Goal: Transaction & Acquisition: Purchase product/service

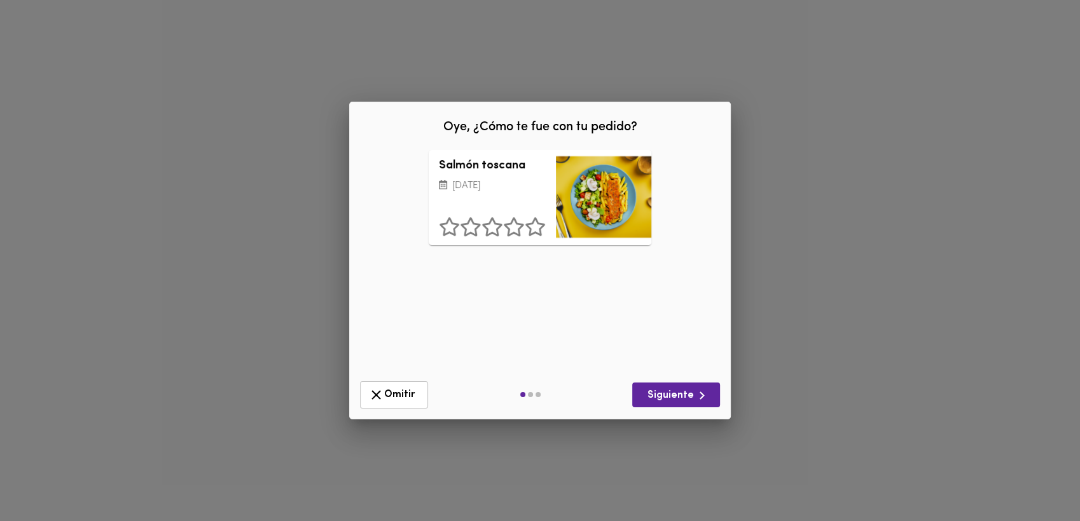
click at [519, 306] on div "Salmón toscana [DATE] ¿Qué deberíamos mejorar? Presentación Sabor Porción Un In…" at bounding box center [539, 260] width 361 height 221
click at [692, 407] on button "Siguiente" at bounding box center [676, 395] width 88 height 25
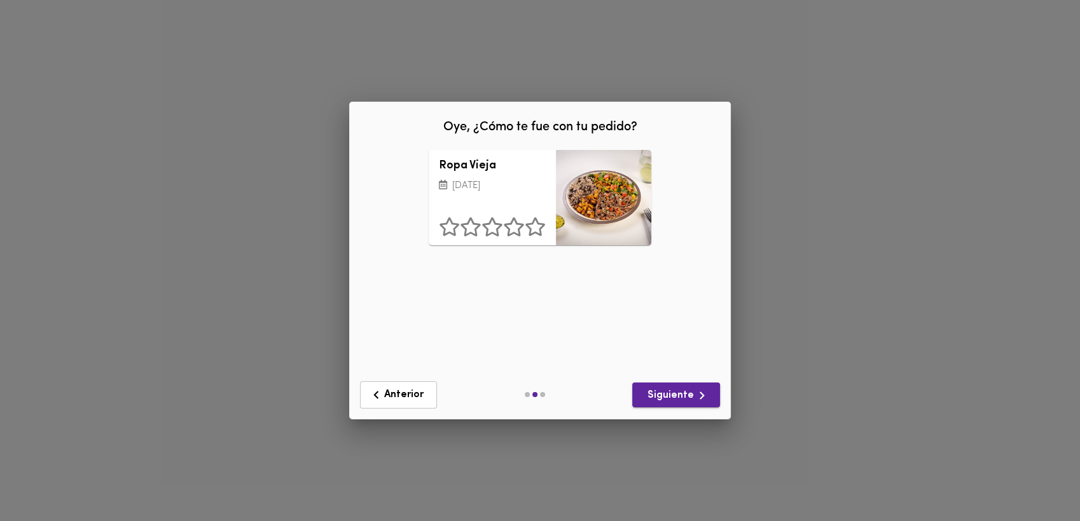
click at [686, 395] on span "Siguiente" at bounding box center [675, 396] width 67 height 16
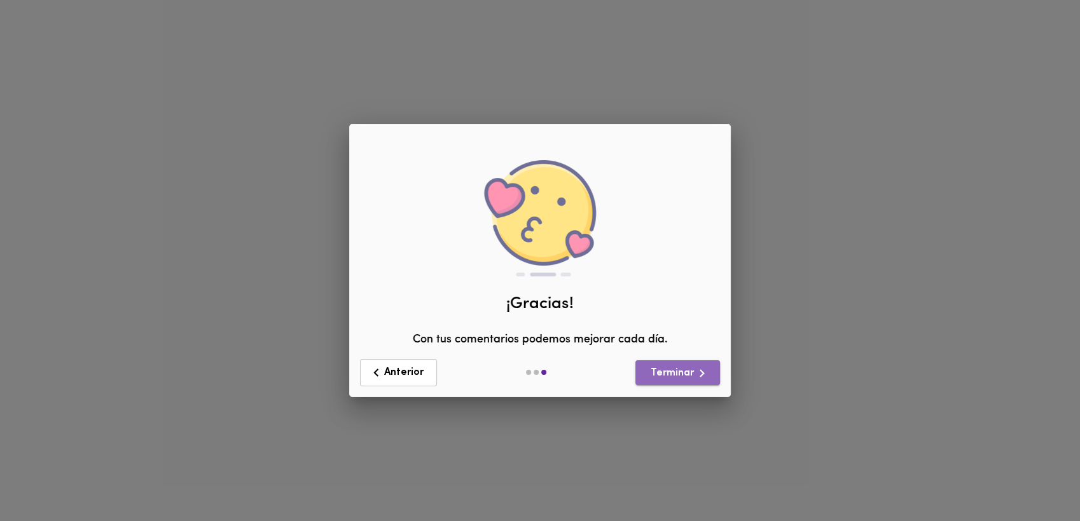
click at [676, 384] on button "Terminar" at bounding box center [677, 372] width 85 height 25
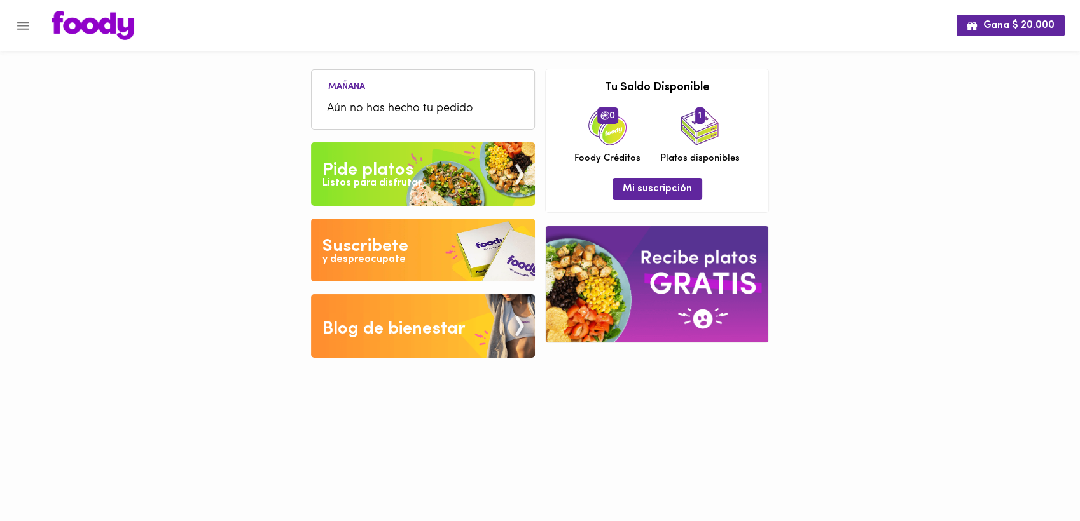
click at [374, 176] on div "Listos para disfrutar" at bounding box center [371, 183] width 99 height 15
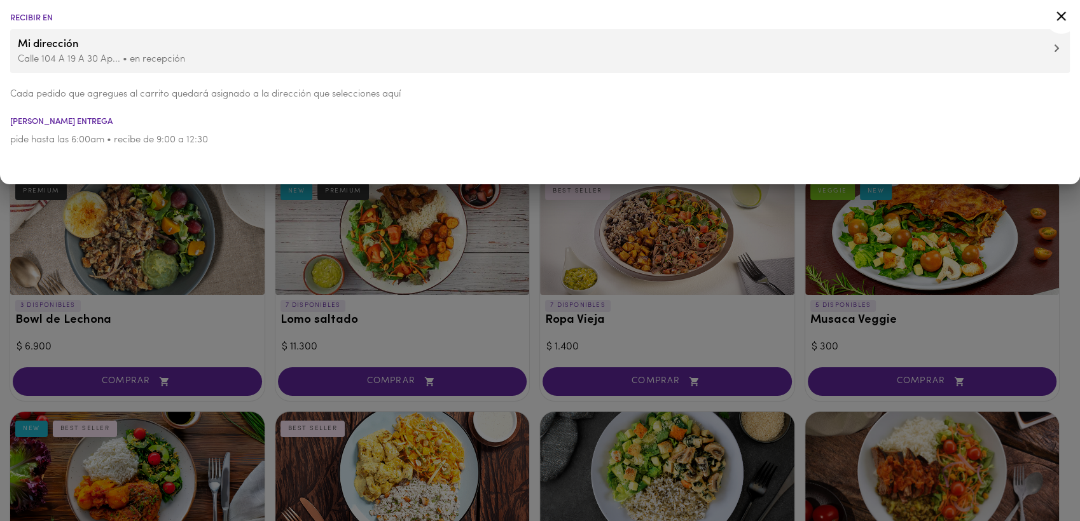
click at [1068, 342] on div at bounding box center [540, 260] width 1080 height 521
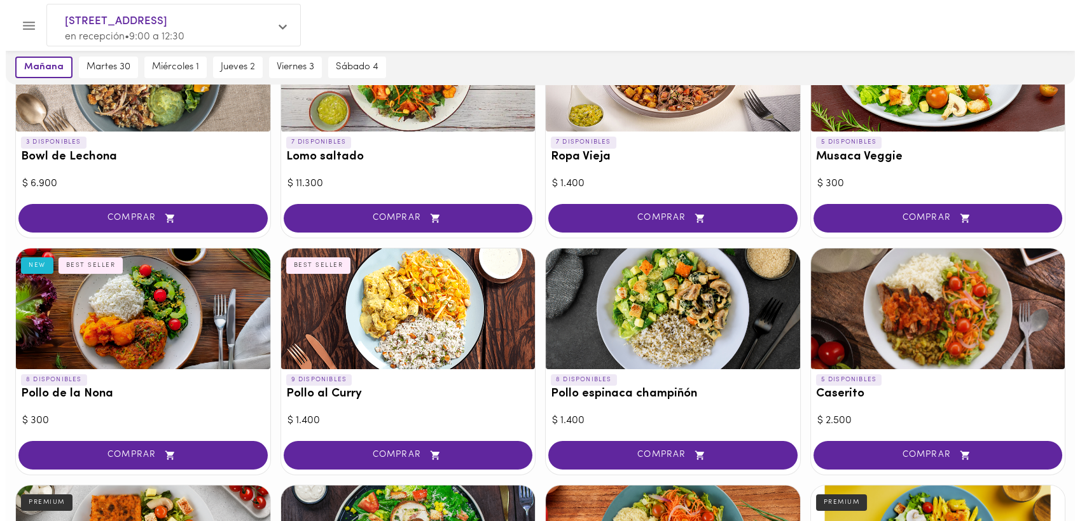
scroll to position [198, 0]
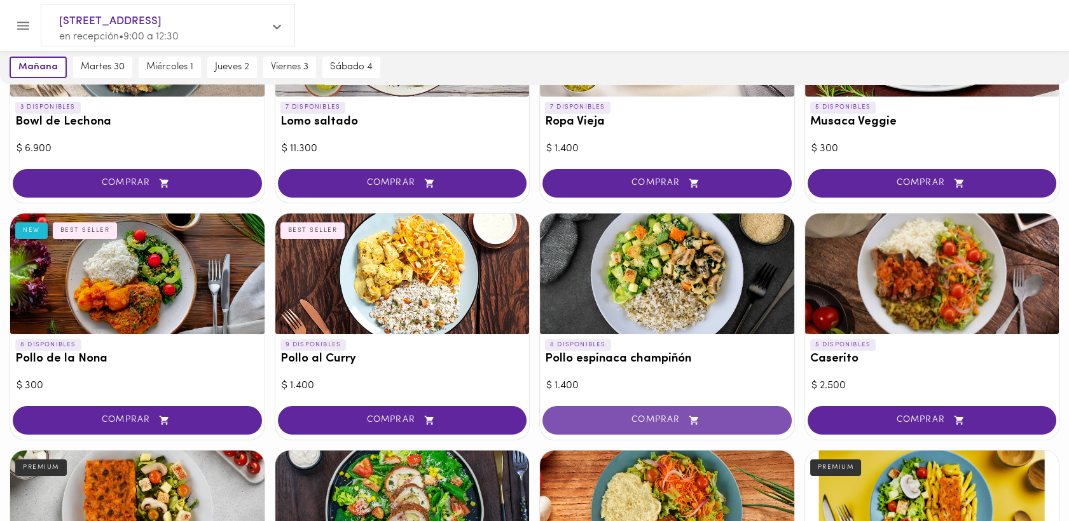
click at [662, 419] on span "COMPRAR" at bounding box center [666, 420] width 217 height 11
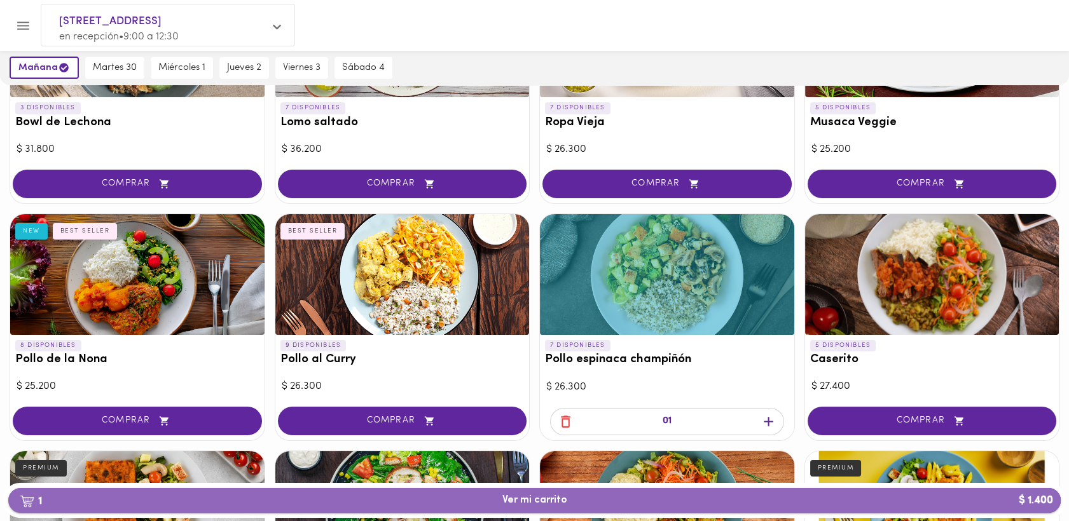
click at [531, 502] on span "1 Ver mi carrito $ 1.400" at bounding box center [534, 501] width 65 height 12
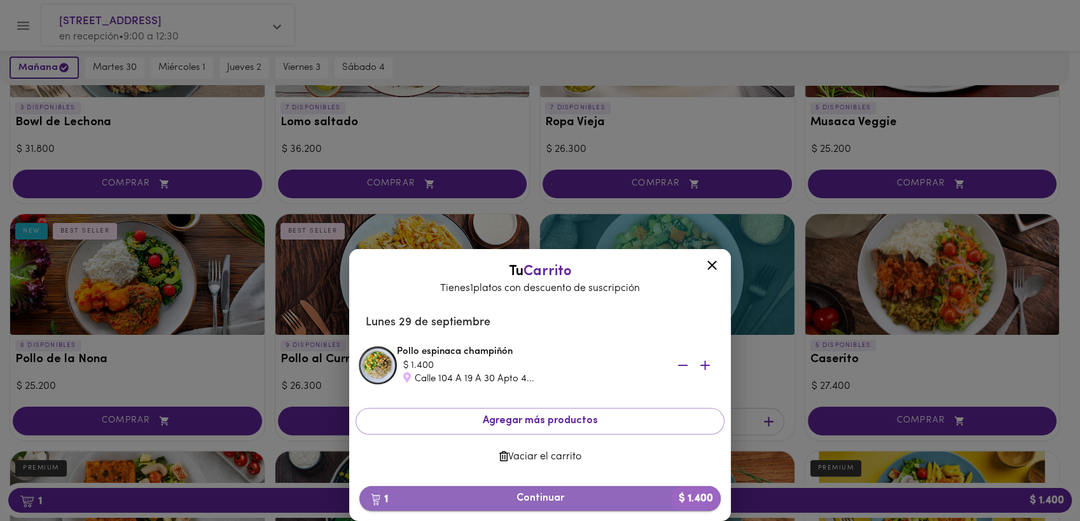
click at [526, 497] on span "1 Continuar $ 1.400" at bounding box center [539, 499] width 341 height 12
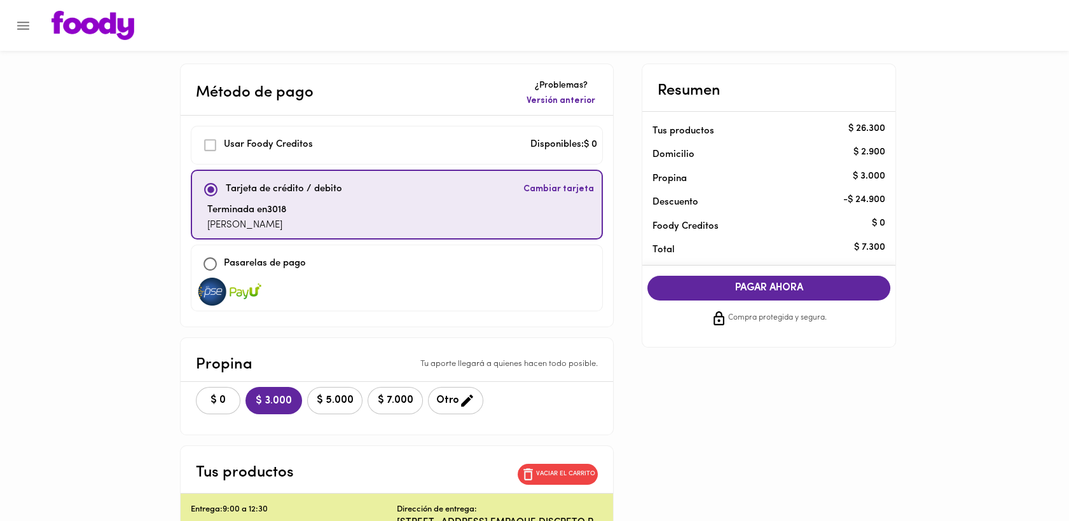
click at [212, 402] on span "$ 0" at bounding box center [218, 401] width 28 height 12
click at [754, 289] on span "PAGAR AHORA" at bounding box center [768, 288] width 217 height 12
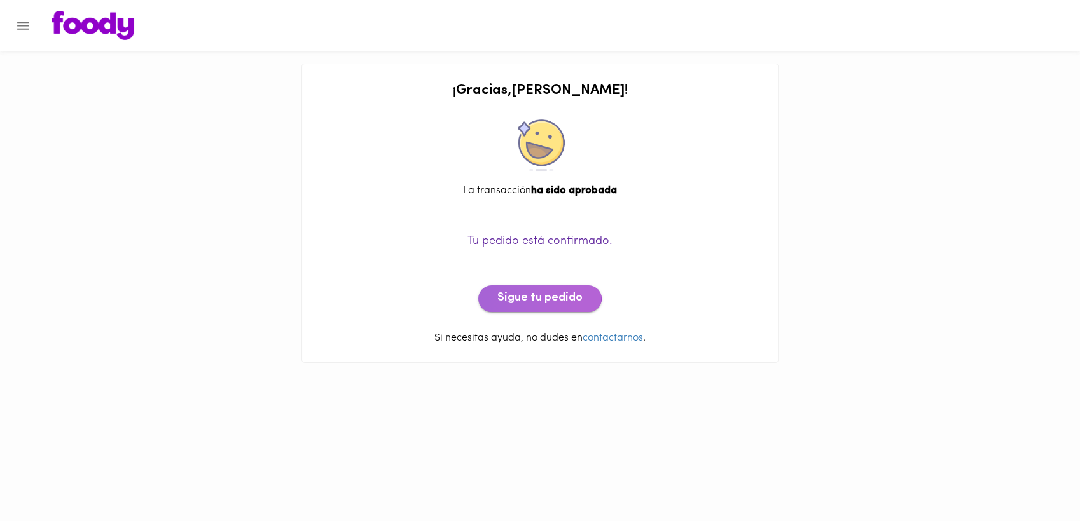
click at [518, 292] on span "Sigue tu pedido" at bounding box center [539, 299] width 85 height 14
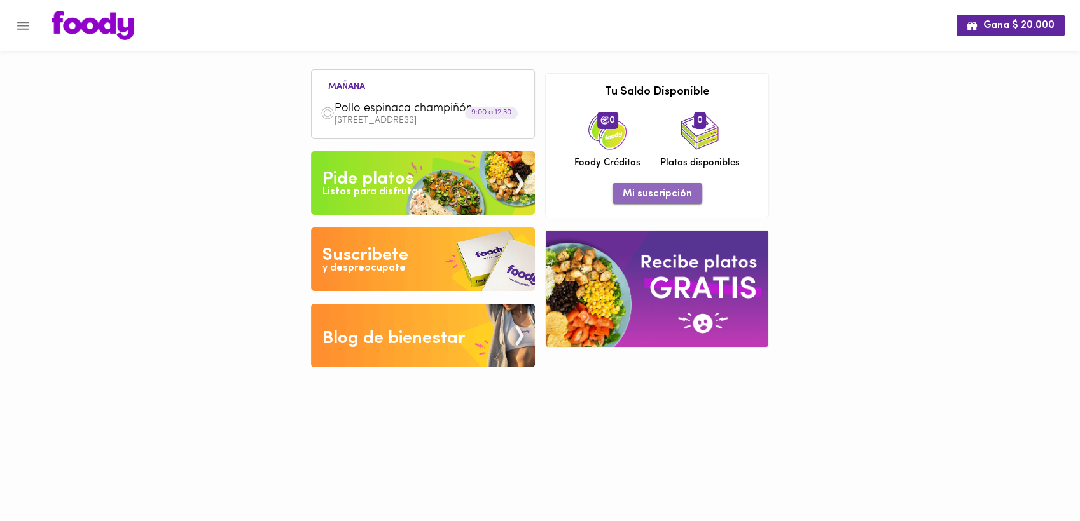
click at [664, 191] on span "Mi suscripción" at bounding box center [656, 194] width 69 height 12
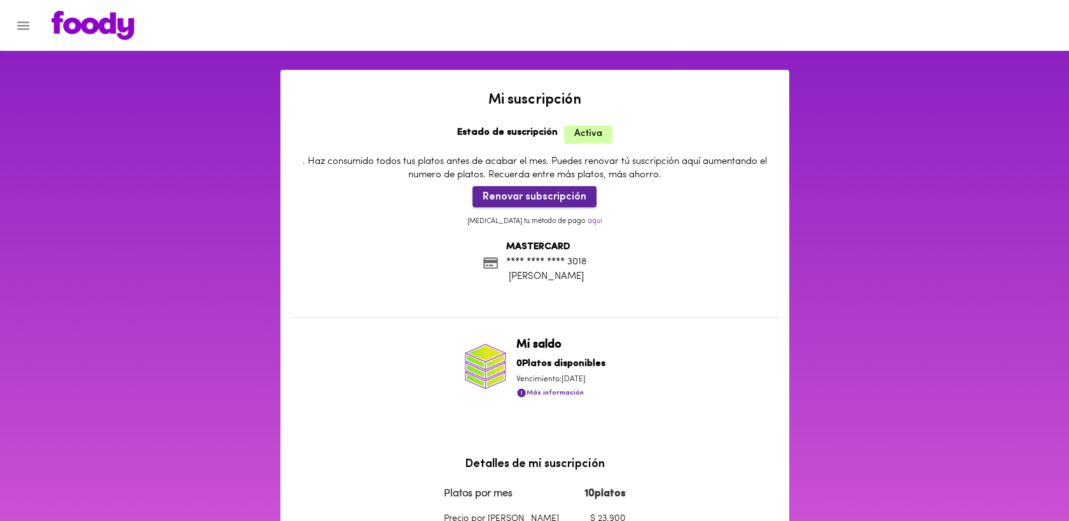
click at [538, 193] on span "Renovar subscripción" at bounding box center [535, 197] width 104 height 12
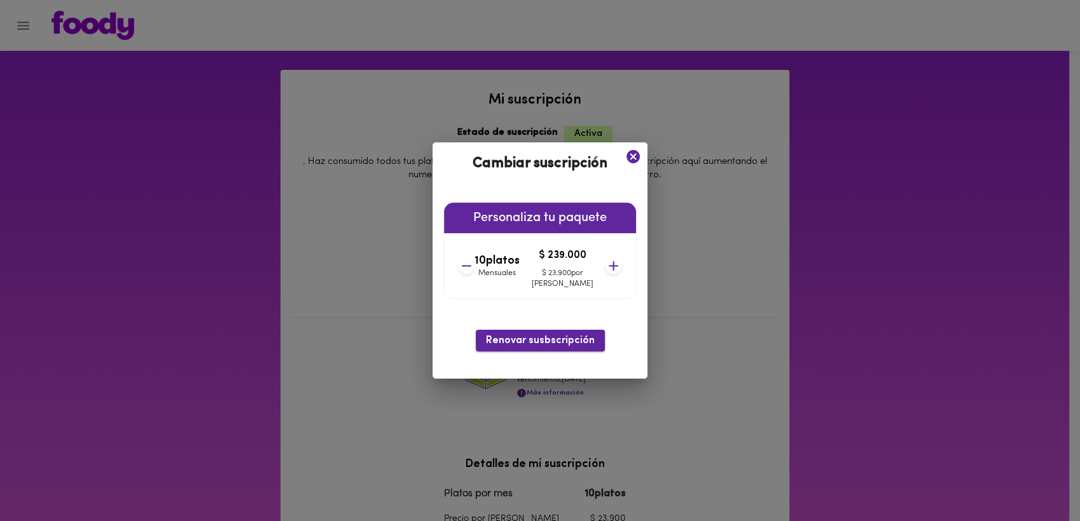
click at [541, 343] on span "Renovar susbscripción" at bounding box center [540, 341] width 109 height 12
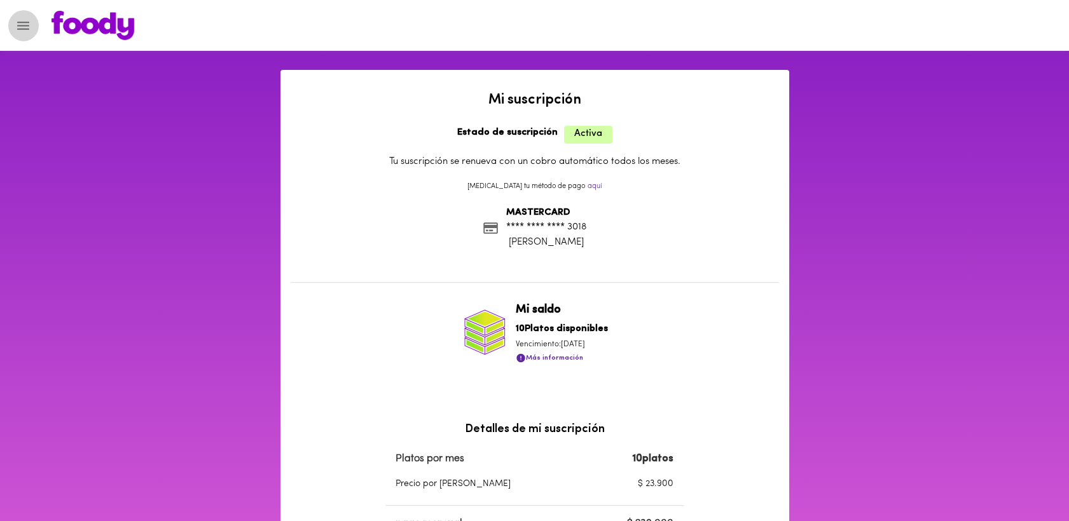
click at [21, 31] on icon "Menu" at bounding box center [23, 26] width 16 height 16
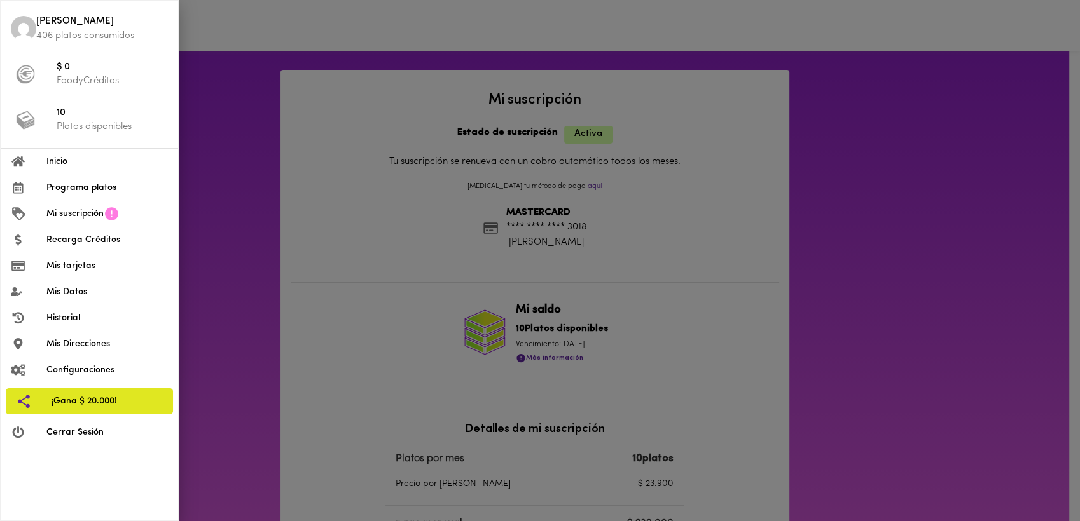
click at [81, 186] on span "Programa platos" at bounding box center [106, 187] width 121 height 13
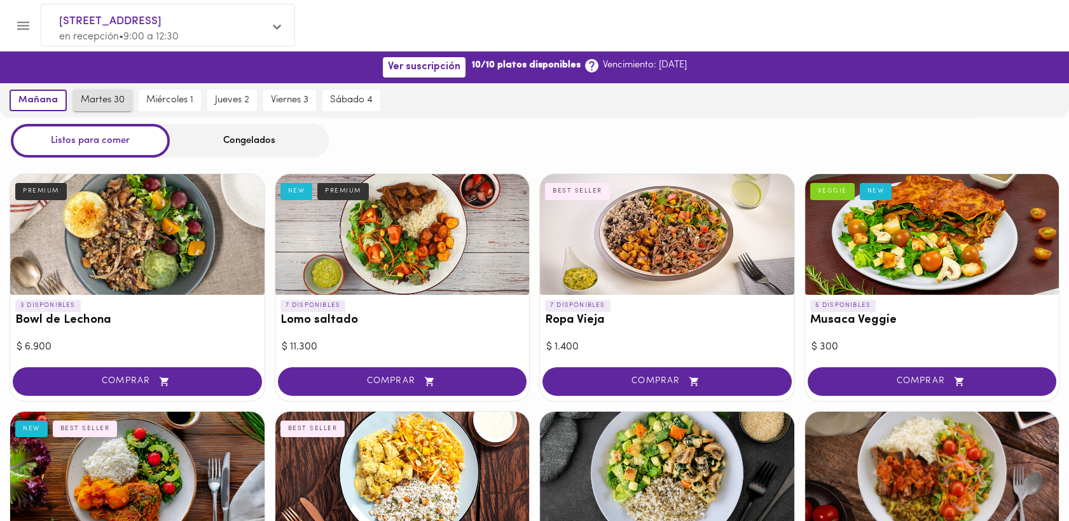
click at [113, 95] on span "martes 30" at bounding box center [103, 100] width 44 height 11
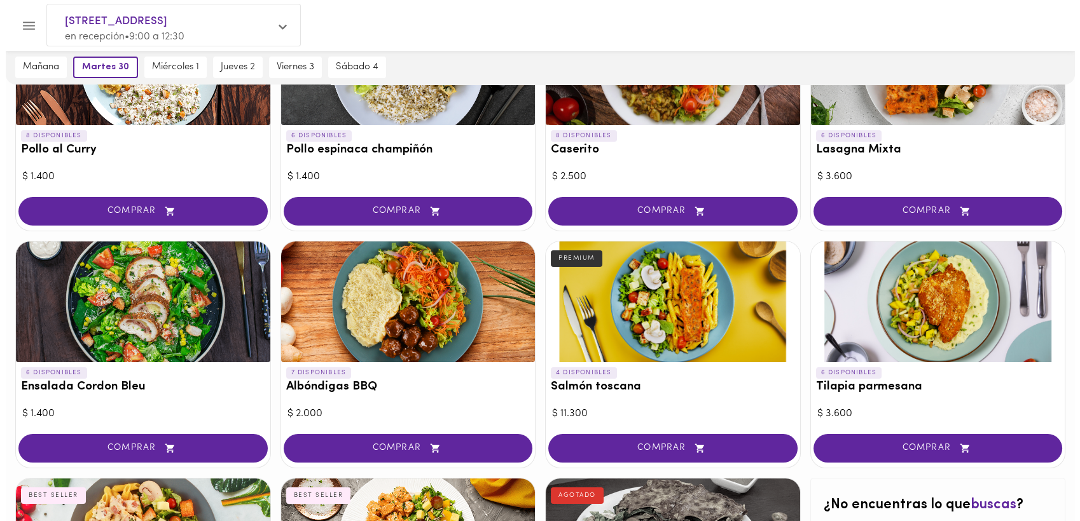
scroll to position [427, 0]
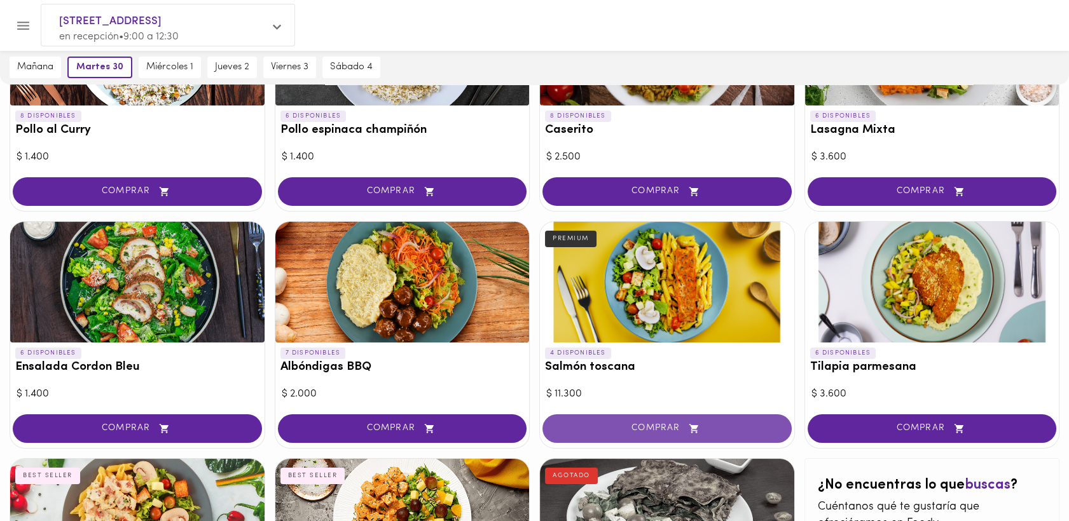
click at [662, 434] on button "COMPRAR" at bounding box center [666, 429] width 249 height 29
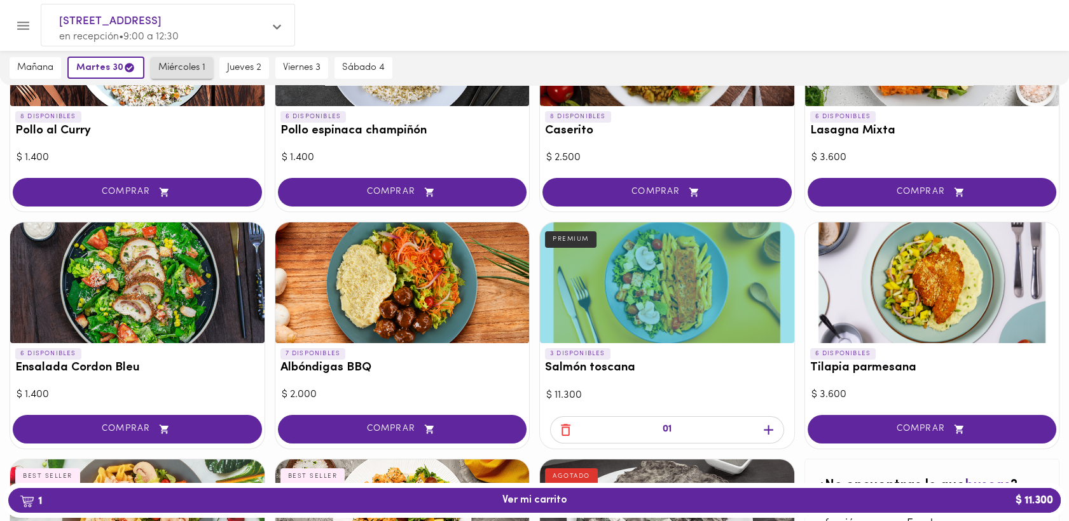
click at [168, 64] on span "miércoles 1" at bounding box center [181, 67] width 47 height 11
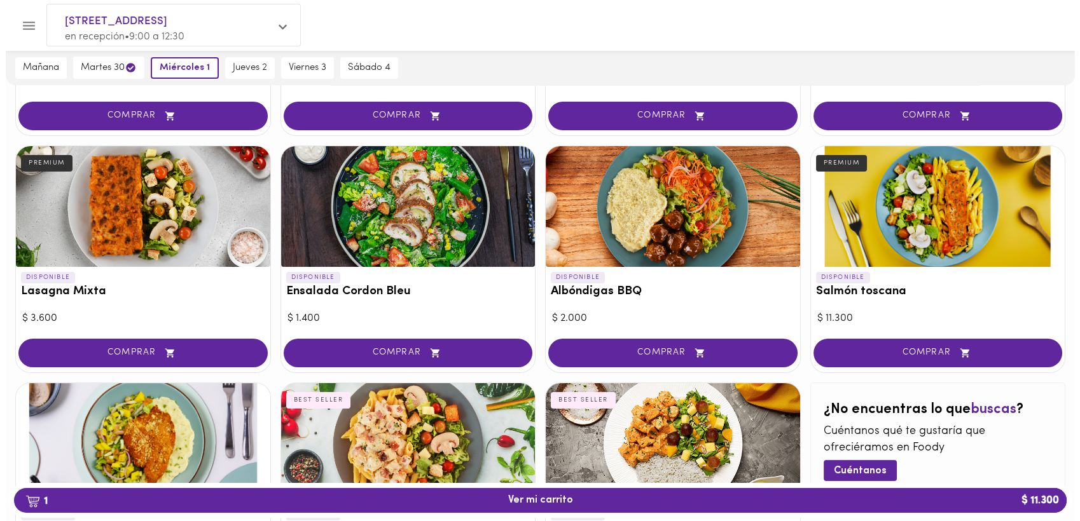
scroll to position [506, 0]
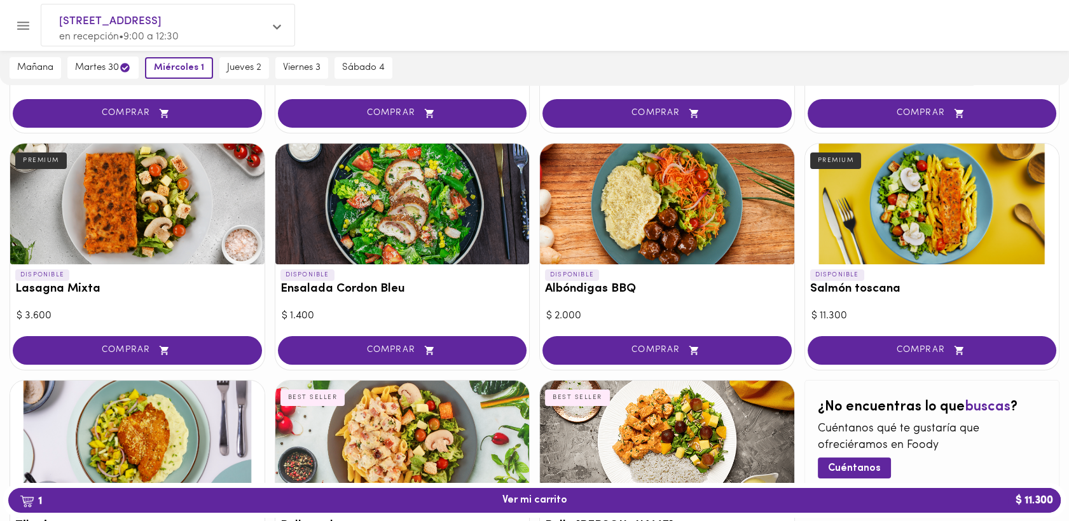
click at [117, 207] on div at bounding box center [137, 204] width 254 height 121
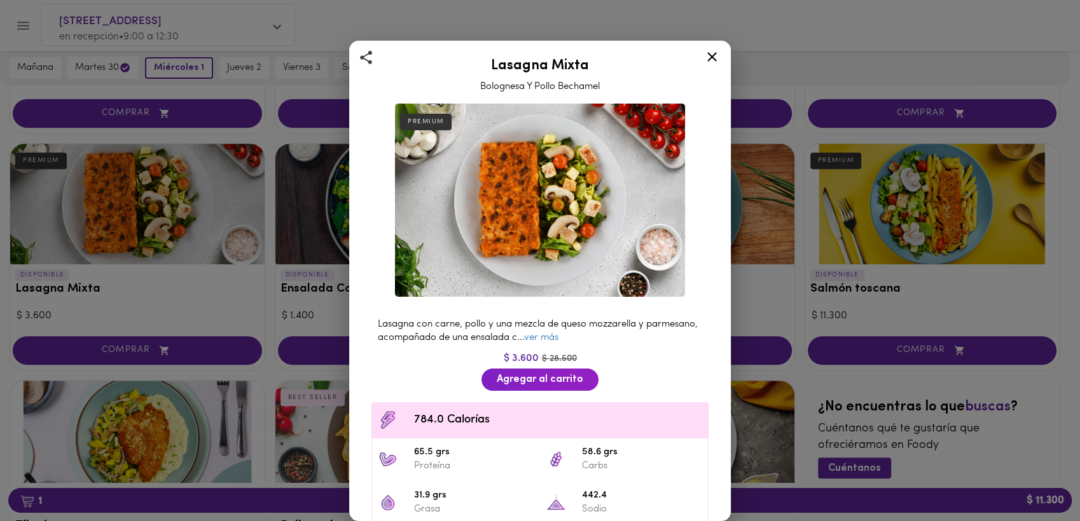
click at [711, 55] on icon at bounding box center [712, 57] width 10 height 10
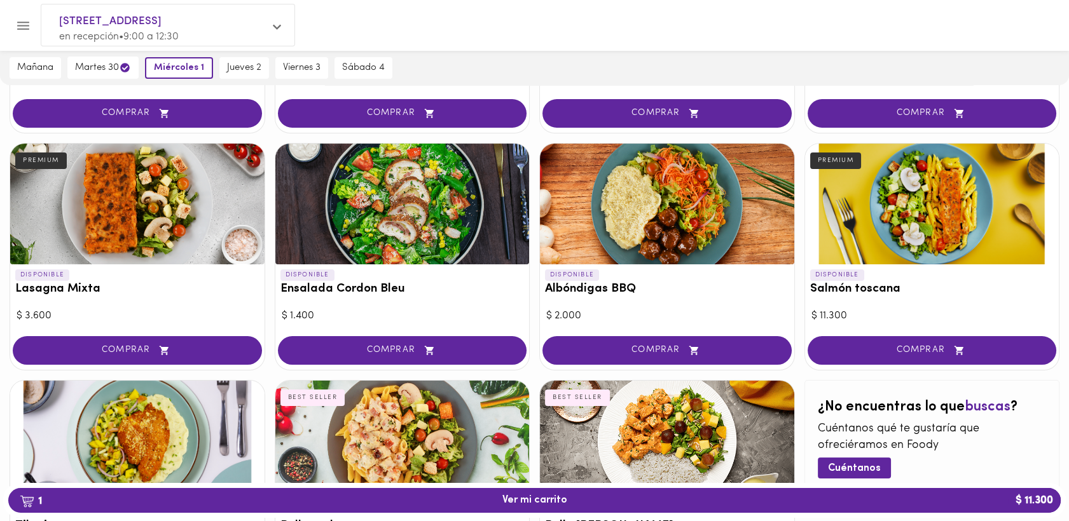
click at [398, 195] on div at bounding box center [402, 204] width 254 height 121
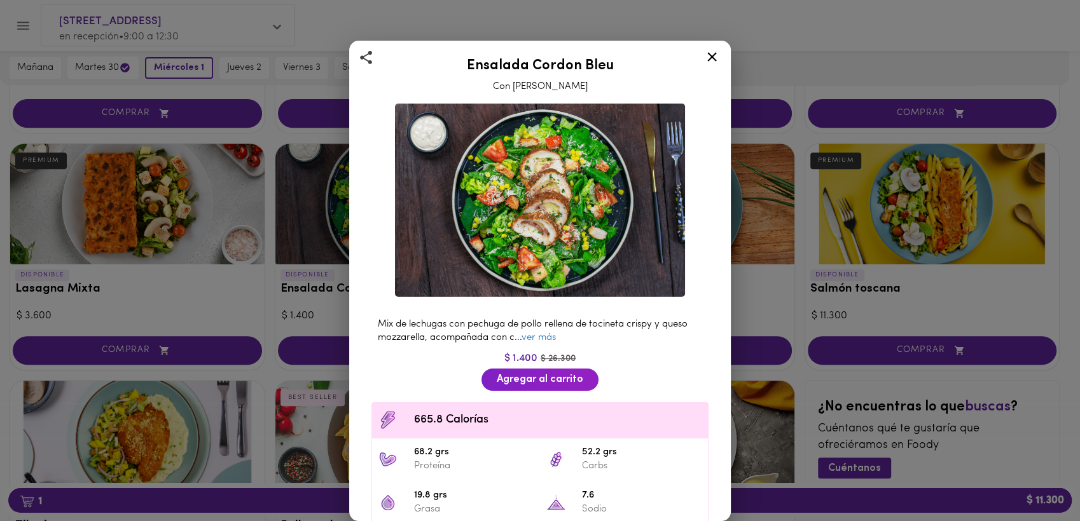
click at [713, 55] on icon at bounding box center [712, 57] width 10 height 10
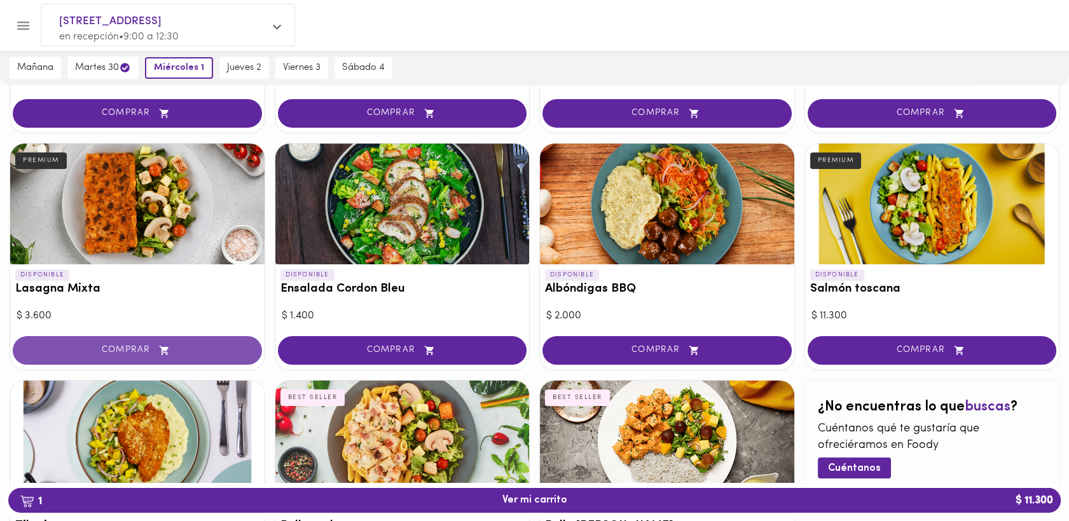
click at [133, 345] on span "COMPRAR" at bounding box center [137, 350] width 217 height 11
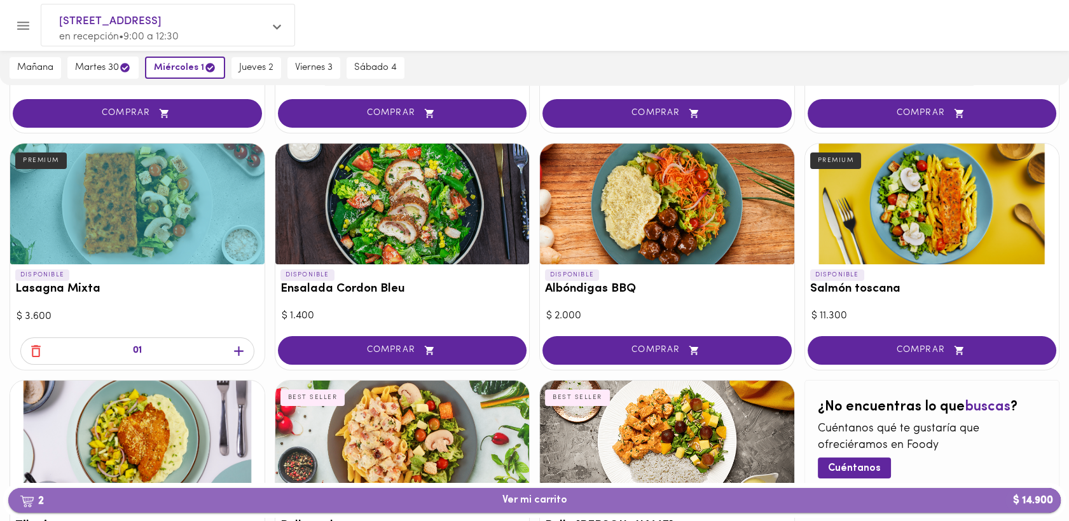
click at [519, 503] on span "2 Ver mi carrito $ 14.900" at bounding box center [534, 501] width 65 height 12
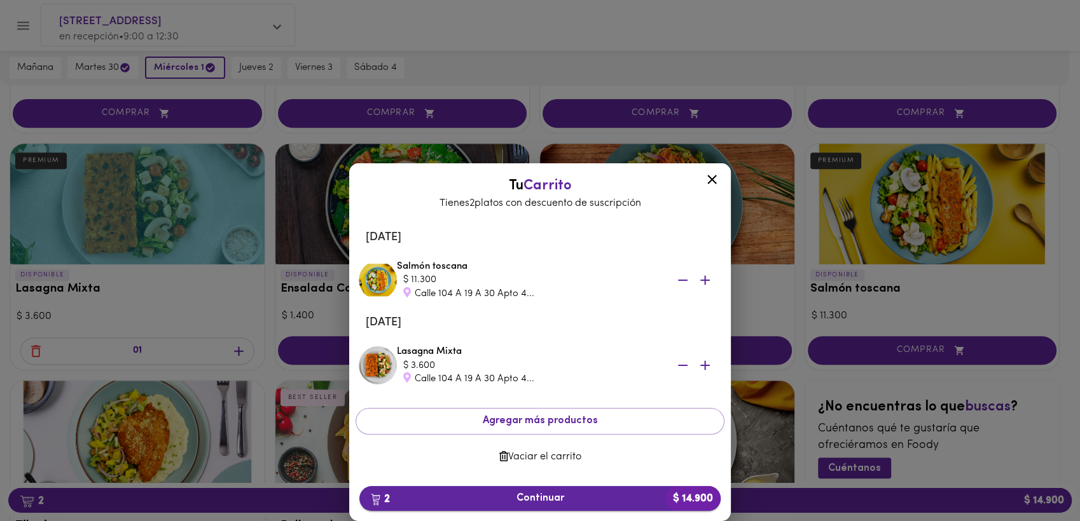
click at [537, 502] on span "2 Continuar $ 14.900" at bounding box center [539, 499] width 341 height 12
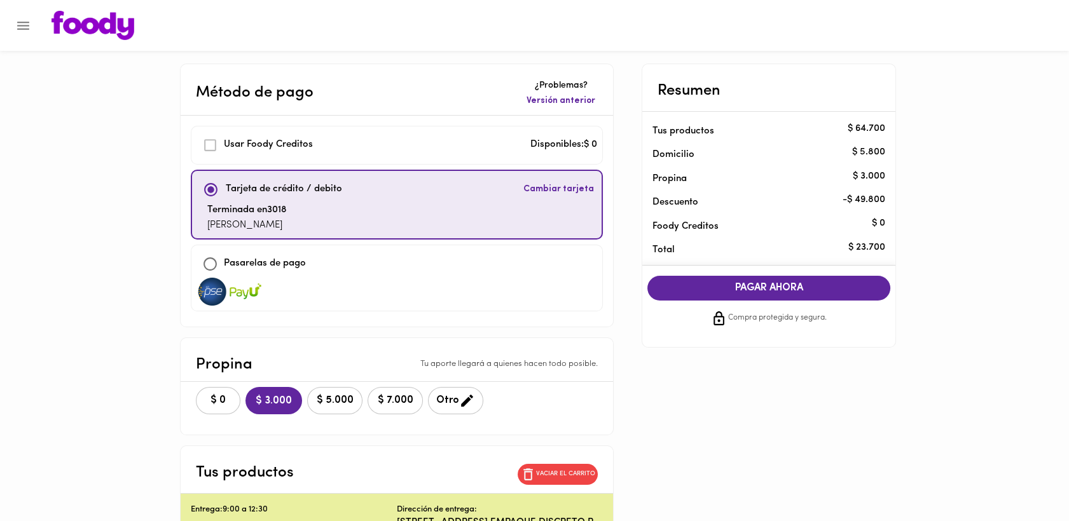
click at [209, 400] on span "$ 0" at bounding box center [218, 401] width 28 height 12
click at [772, 289] on span "PAGAR AHORA" at bounding box center [768, 288] width 217 height 12
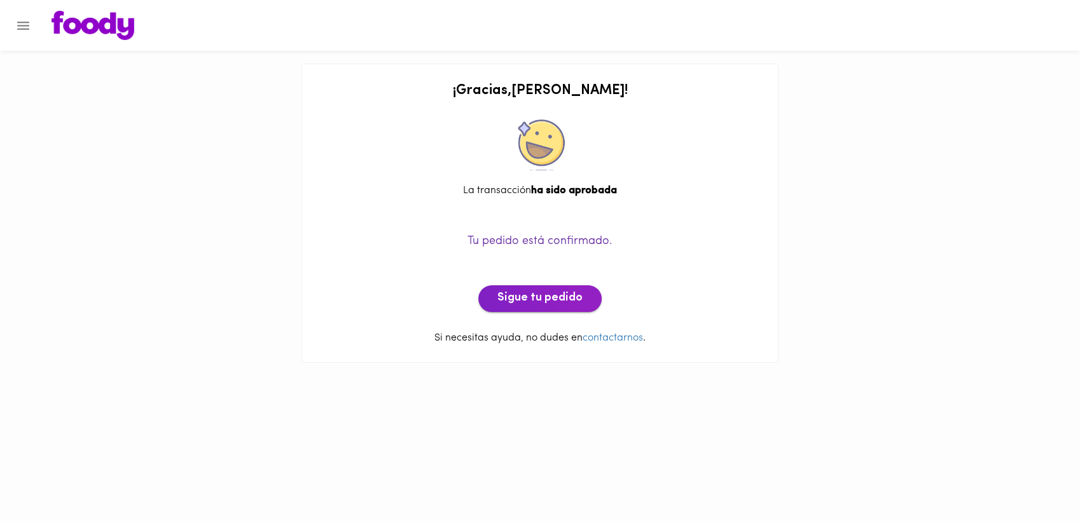
click at [547, 292] on span "Sigue tu pedido" at bounding box center [539, 299] width 85 height 14
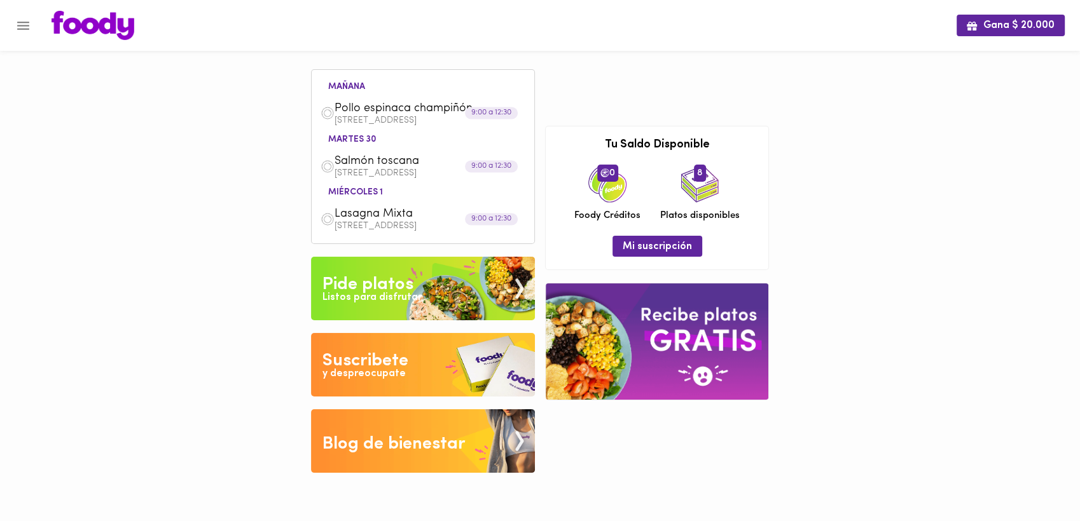
click at [988, 427] on div "Gana $ 20.000 mañana Pollo espinaca champiñón Calle 104 A 19 A 30 Apto 402 9:00…" at bounding box center [540, 246] width 1080 height 492
